Goal: Transaction & Acquisition: Obtain resource

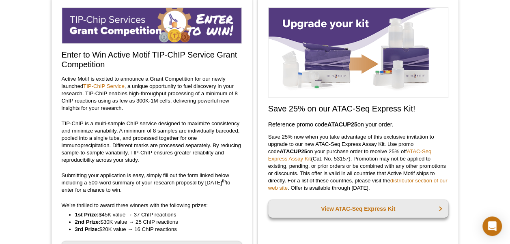
scroll to position [158, 0]
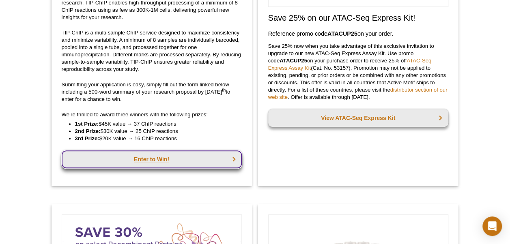
click at [161, 160] on link "Enter to Win!" at bounding box center [152, 160] width 180 height 18
click at [158, 161] on link "Enter to Win!" at bounding box center [152, 160] width 180 height 18
click at [150, 160] on link "Enter to Win!" at bounding box center [152, 160] width 180 height 18
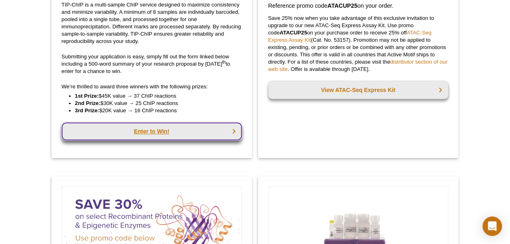
scroll to position [209, 0]
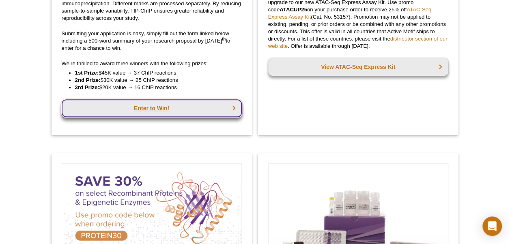
click at [133, 108] on link "Enter to Win!" at bounding box center [152, 108] width 180 height 18
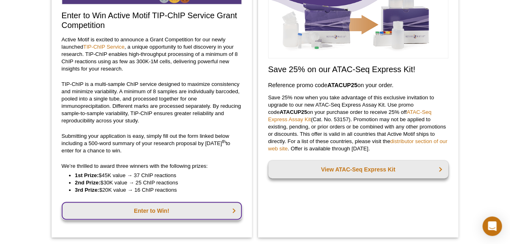
scroll to position [110, 0]
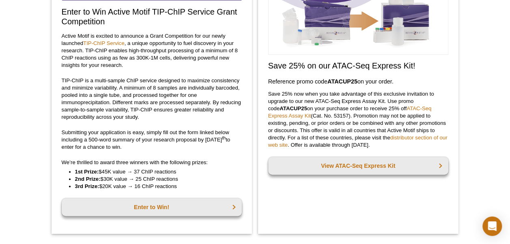
click at [141, 216] on div "Enter to Win Active Motif TIP-ChIP Service Grant Competition Active Motif is ex…" at bounding box center [152, 94] width 200 height 280
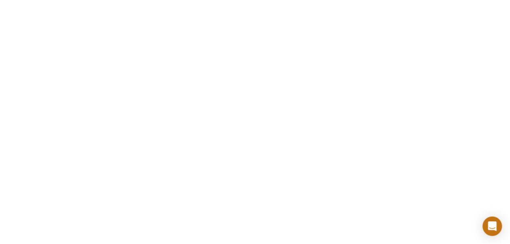
scroll to position [1446, 0]
